Goal: Understand process/instructions

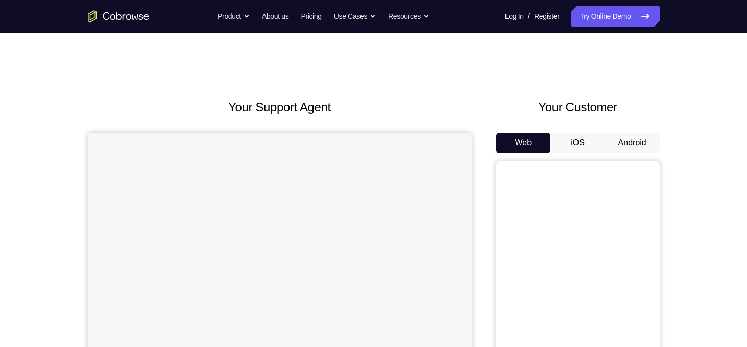
click at [630, 139] on button "Android" at bounding box center [632, 143] width 55 height 20
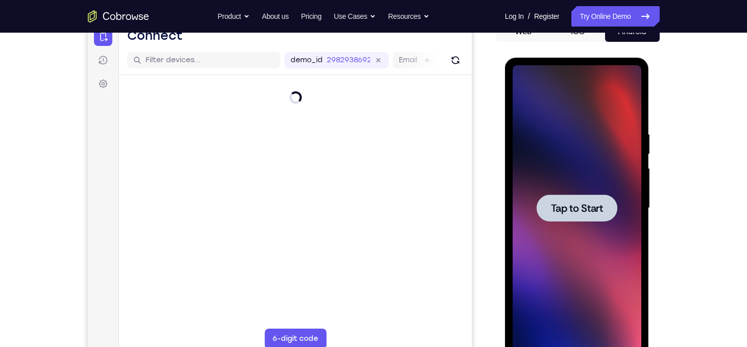
click at [566, 219] on div at bounding box center [577, 208] width 81 height 27
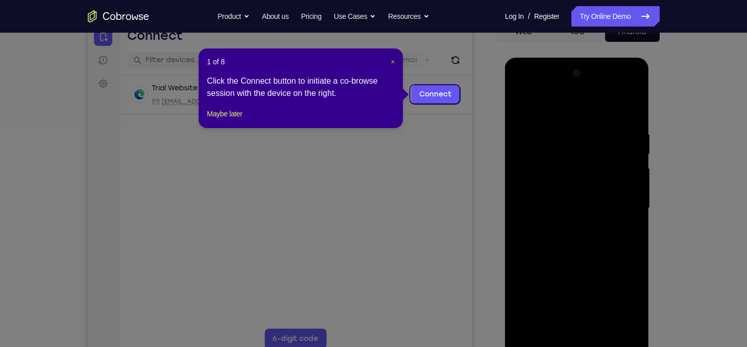
click at [391, 63] on span "×" at bounding box center [393, 62] width 4 height 8
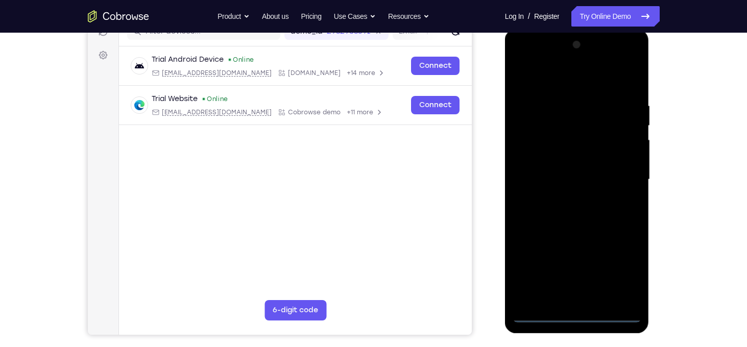
scroll to position [147, 0]
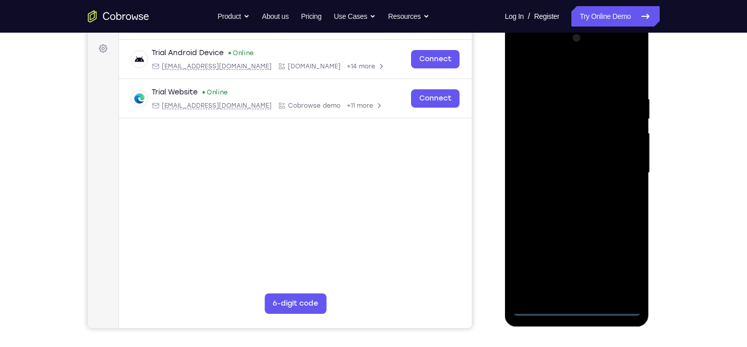
click at [574, 309] on div at bounding box center [577, 173] width 129 height 286
click at [617, 269] on div at bounding box center [577, 173] width 129 height 286
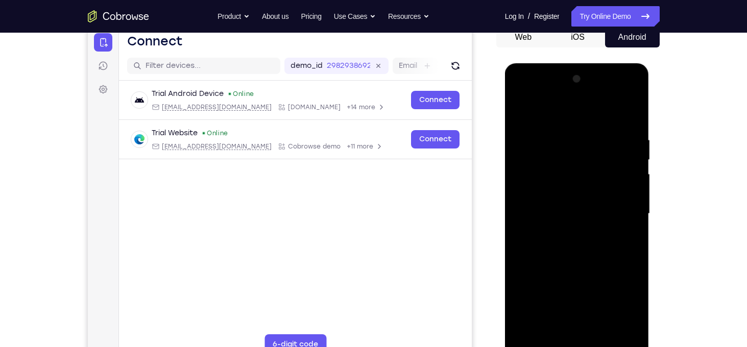
click at [519, 93] on div at bounding box center [577, 214] width 129 height 286
click at [632, 216] on div at bounding box center [577, 214] width 129 height 286
click at [623, 214] on div at bounding box center [577, 214] width 129 height 286
click at [565, 235] on div at bounding box center [577, 214] width 129 height 286
click at [565, 210] on div at bounding box center [577, 214] width 129 height 286
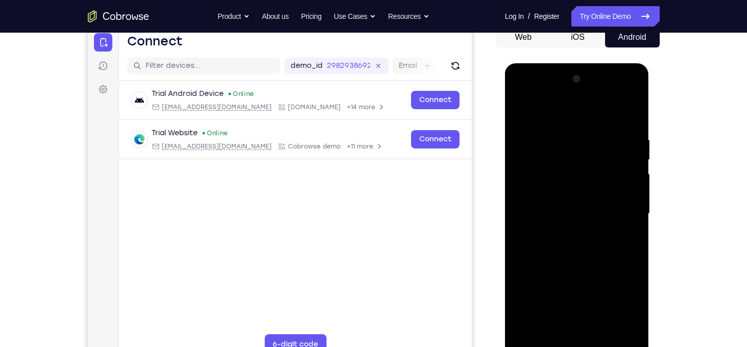
click at [556, 195] on div at bounding box center [577, 214] width 129 height 286
click at [565, 210] on div at bounding box center [577, 214] width 129 height 286
click at [574, 239] on div at bounding box center [577, 214] width 129 height 286
click at [620, 112] on div at bounding box center [577, 214] width 129 height 286
click at [564, 132] on div at bounding box center [577, 214] width 129 height 286
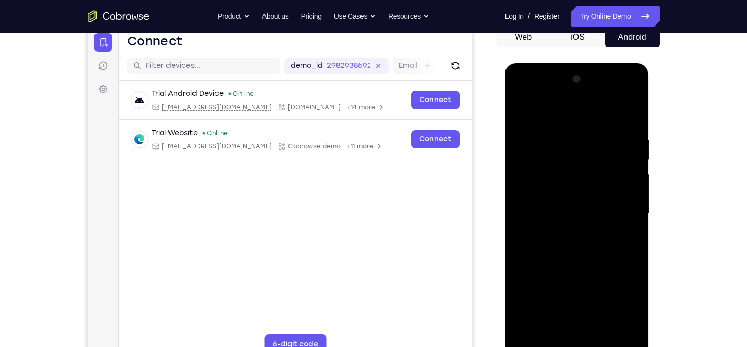
click at [605, 112] on div at bounding box center [577, 214] width 129 height 286
click at [618, 329] on div at bounding box center [577, 214] width 129 height 286
click at [630, 118] on div at bounding box center [577, 214] width 129 height 286
click at [542, 178] on div at bounding box center [577, 214] width 129 height 286
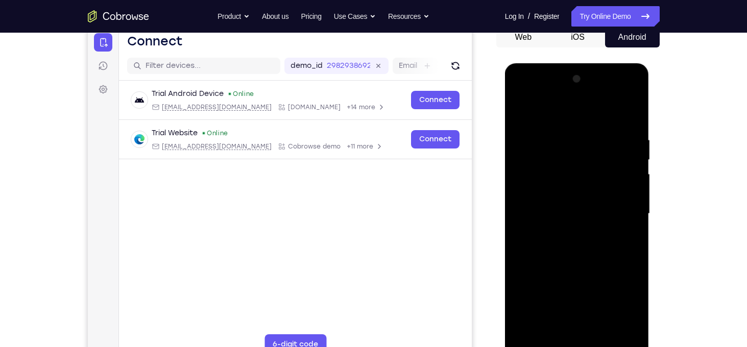
click at [524, 107] on div at bounding box center [577, 214] width 129 height 286
click at [575, 199] on div at bounding box center [577, 214] width 129 height 286
click at [601, 334] on div at bounding box center [577, 214] width 129 height 286
click at [579, 251] on div at bounding box center [577, 214] width 129 height 286
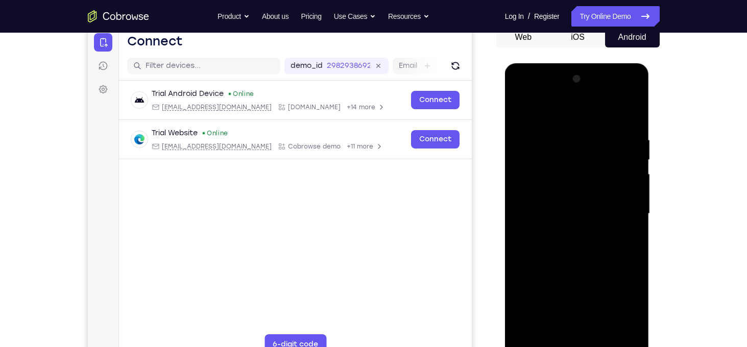
click at [618, 237] on div at bounding box center [577, 214] width 129 height 286
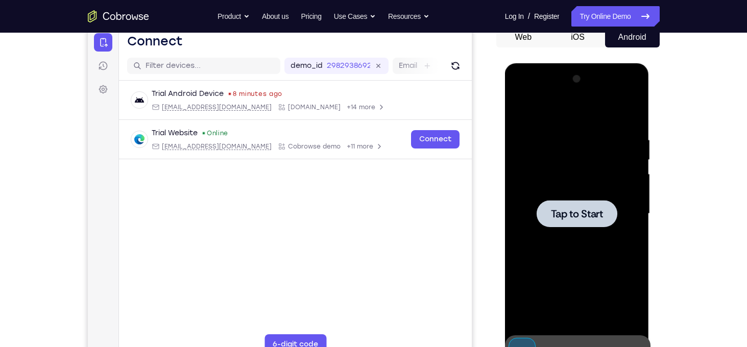
click at [558, 209] on span "Tap to Start" at bounding box center [577, 214] width 52 height 10
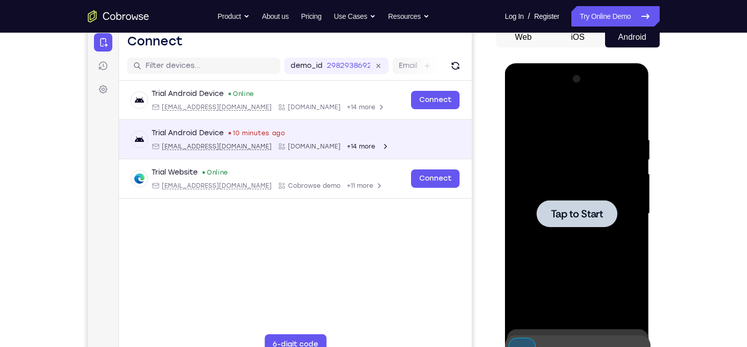
scroll to position [178, 0]
